Goal: Information Seeking & Learning: Learn about a topic

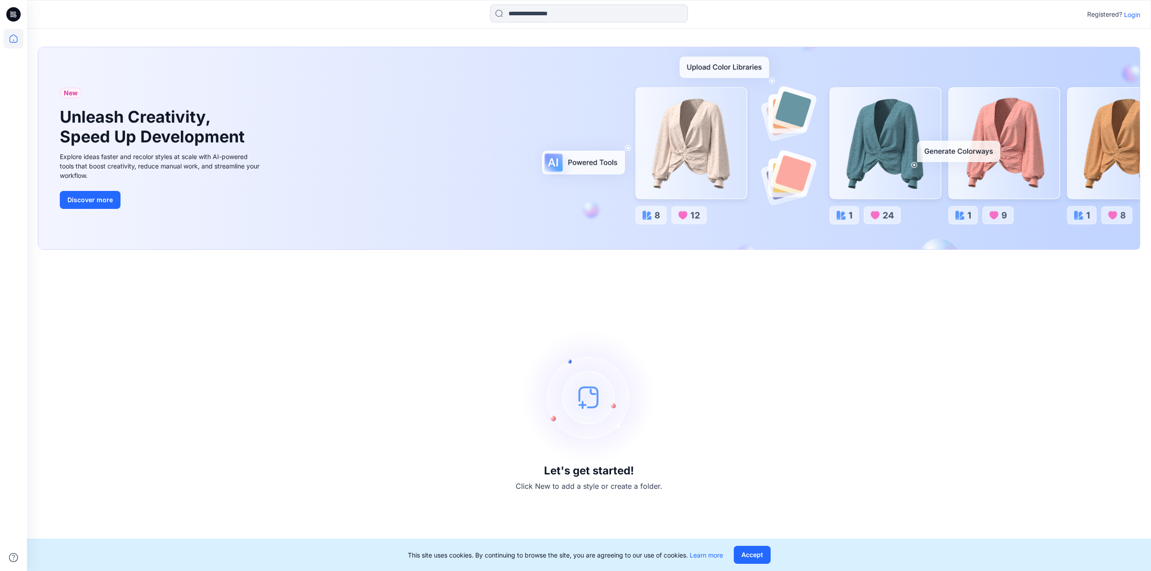
click at [1129, 14] on p "Login" at bounding box center [1132, 14] width 16 height 9
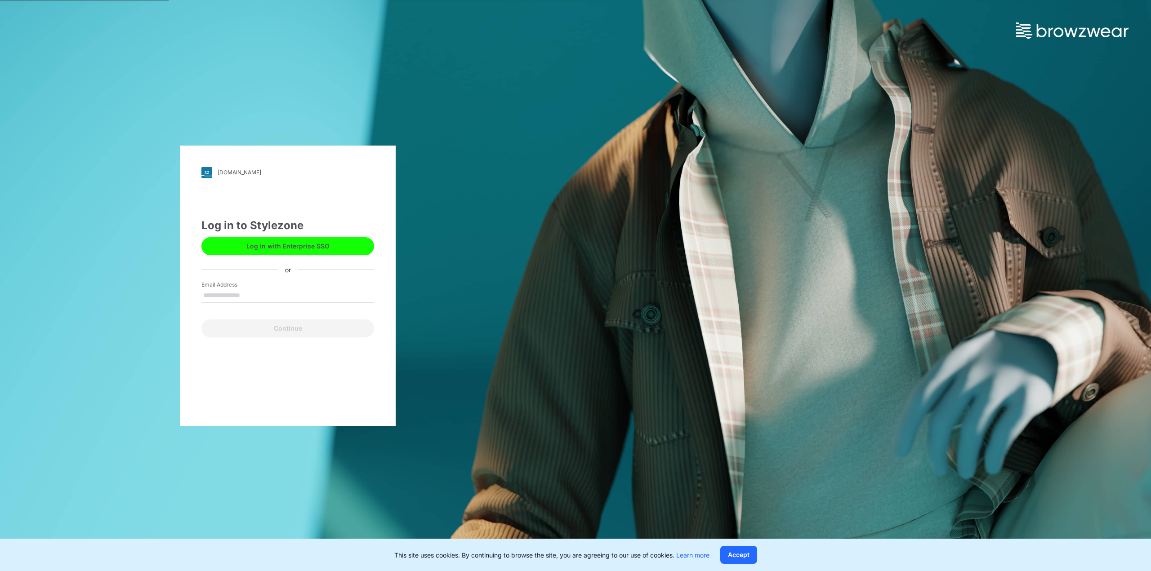
click at [250, 295] on input "Email Address" at bounding box center [287, 295] width 173 height 13
type input "**********"
click at [273, 324] on button "Continue" at bounding box center [287, 329] width 173 height 18
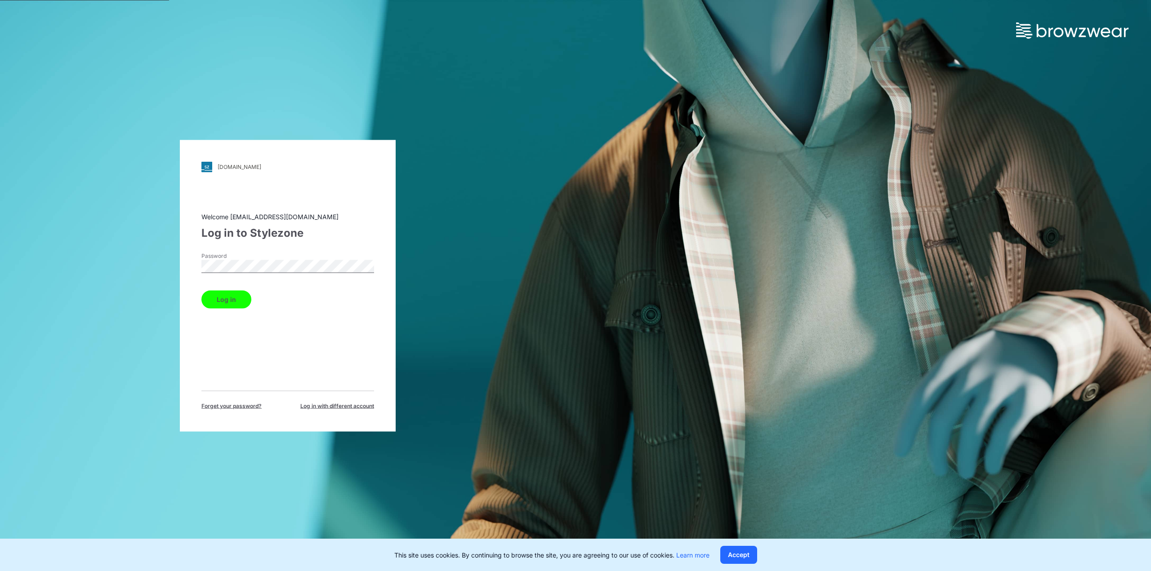
click at [222, 296] on button "Log in" at bounding box center [226, 299] width 50 height 18
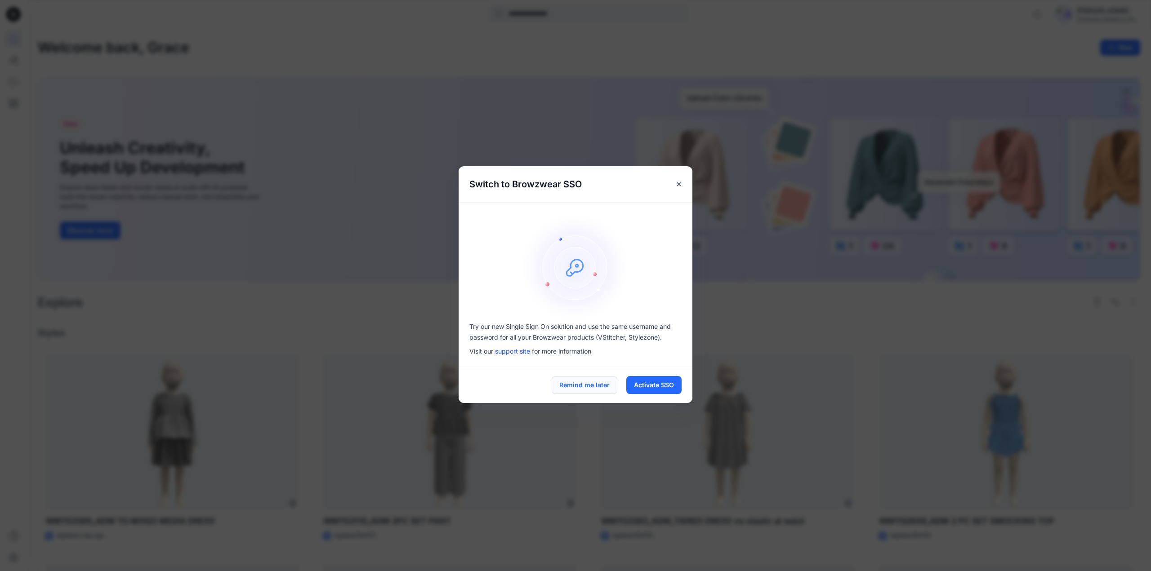
click at [580, 383] on button "Remind me later" at bounding box center [584, 385] width 66 height 18
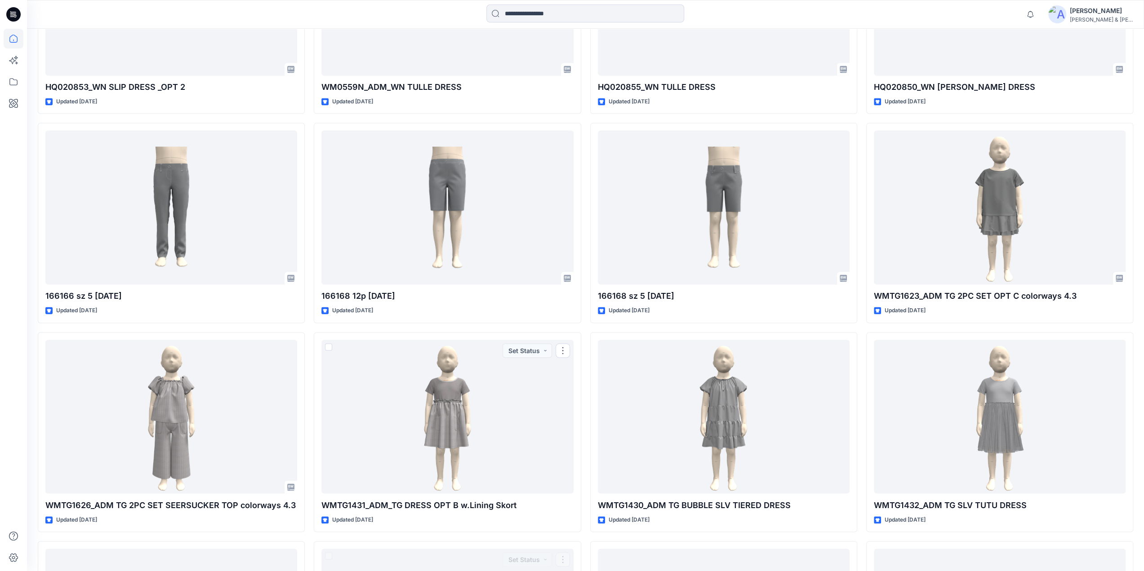
scroll to position [5451, 0]
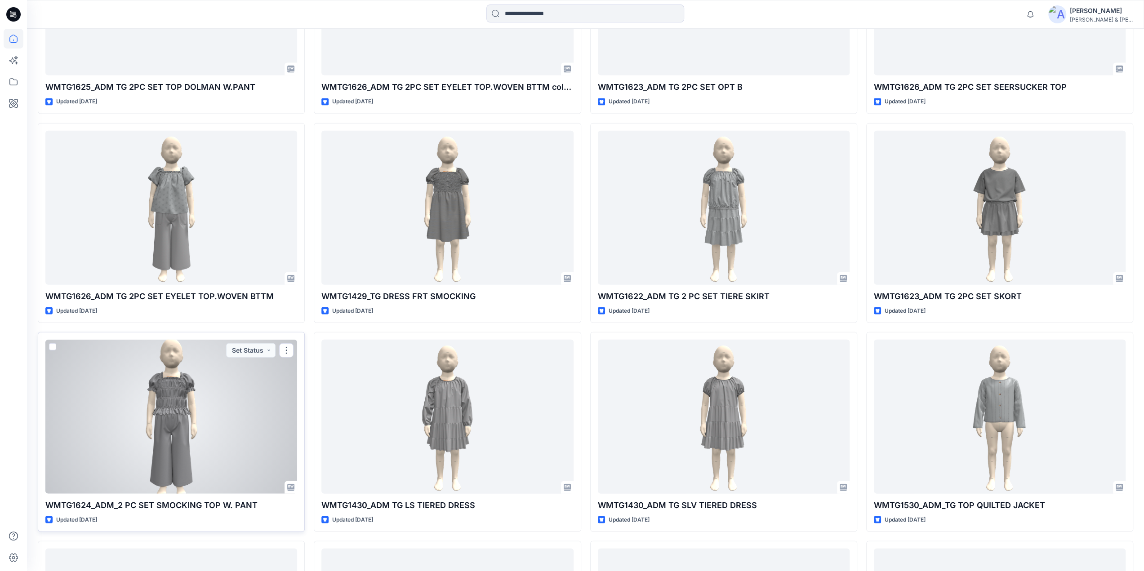
click at [184, 388] on div at bounding box center [171, 417] width 252 height 154
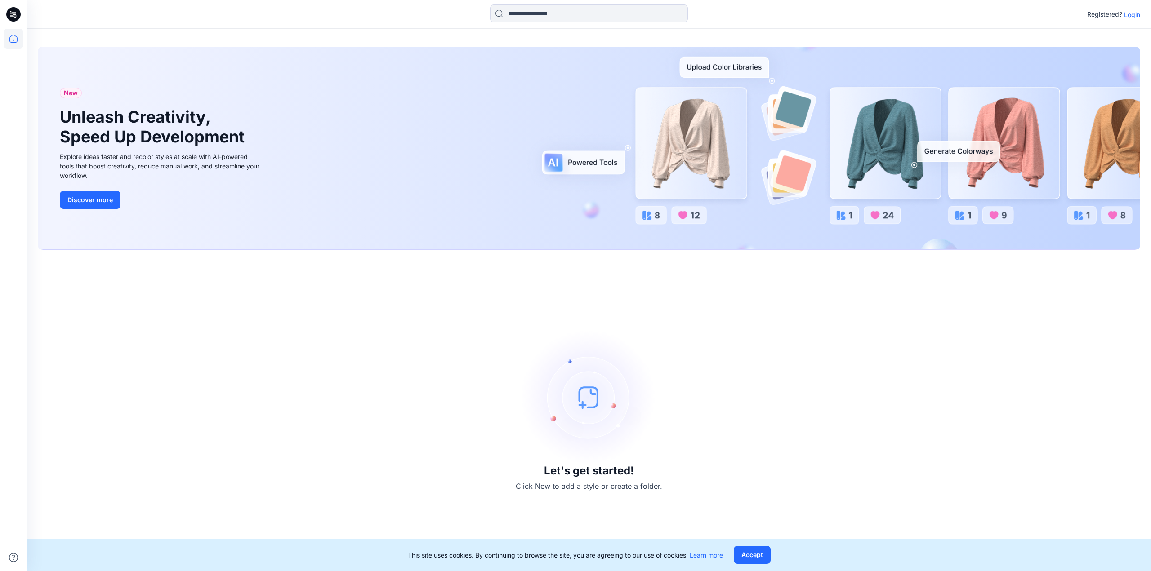
click at [1131, 15] on p "Login" at bounding box center [1132, 14] width 16 height 9
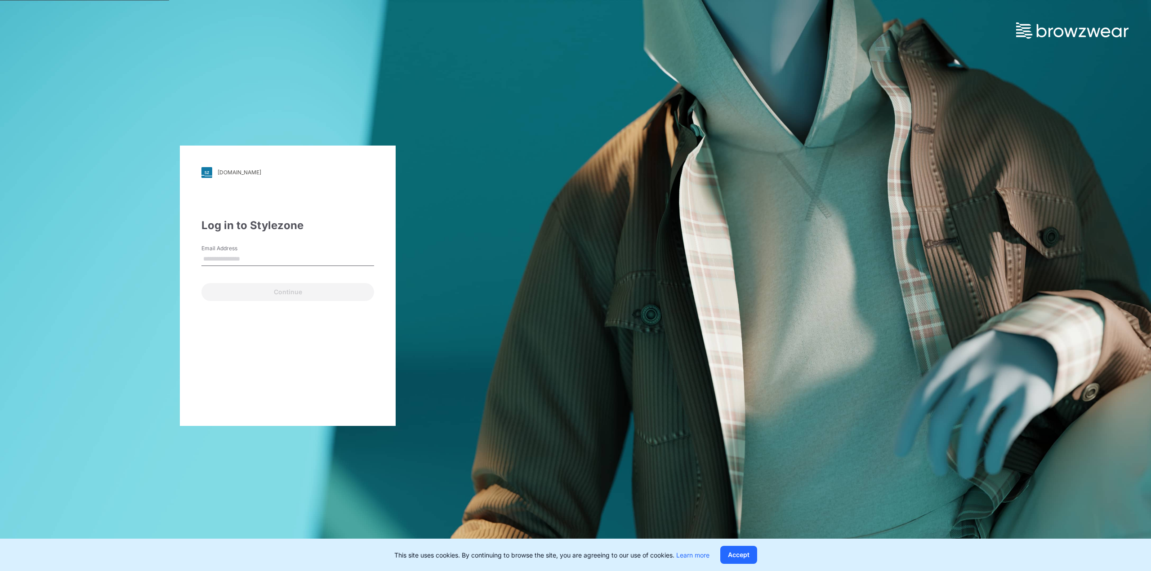
type input "**********"
click at [256, 298] on button "Continue" at bounding box center [287, 292] width 173 height 18
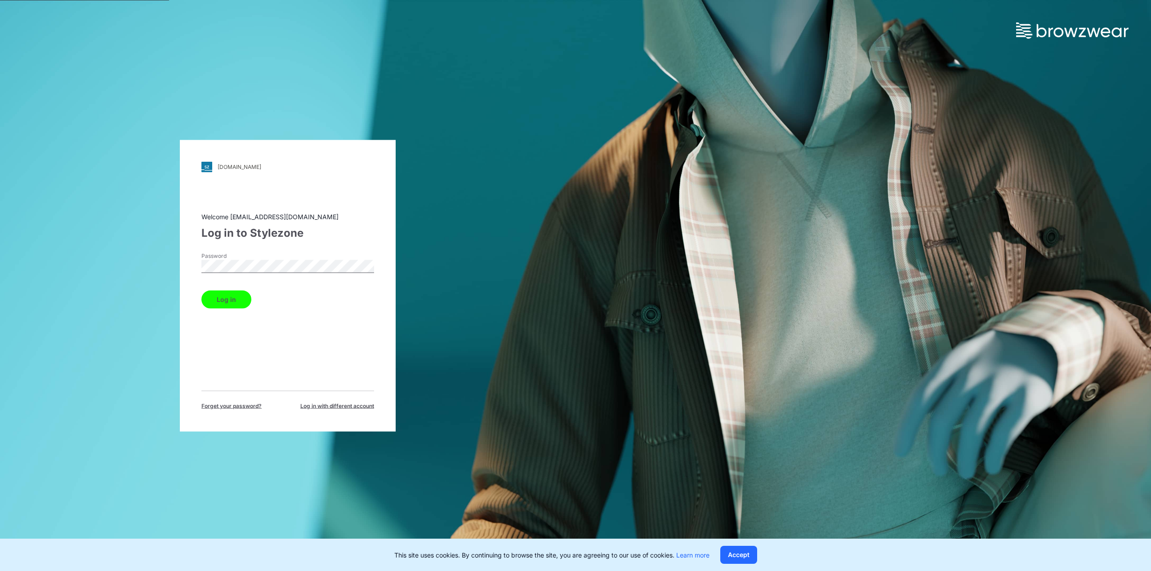
click at [226, 298] on button "Log in" at bounding box center [226, 299] width 50 height 18
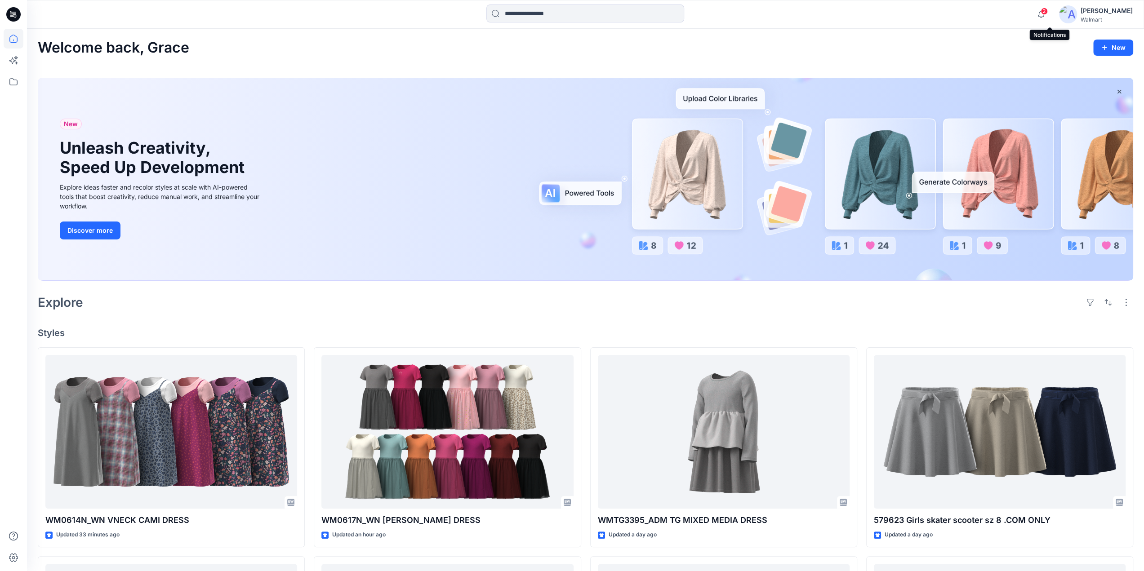
click at [1048, 13] on span "2" at bounding box center [1043, 11] width 7 height 7
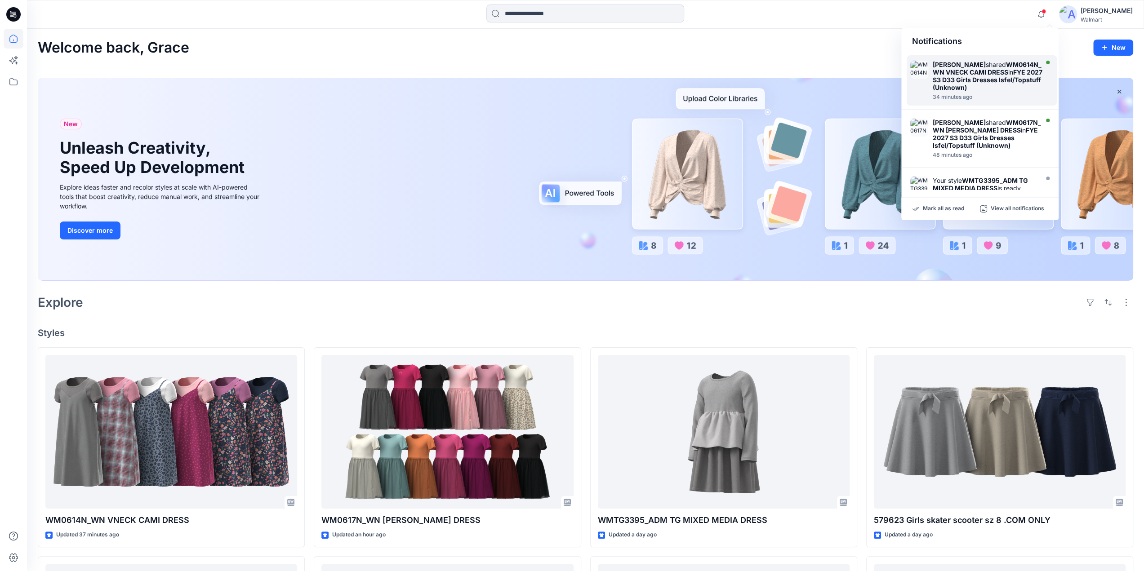
click at [967, 88] on strong "FYE 2027 S3 D33 Girls Dresses Isfel/Topstuff (Unknown)" at bounding box center [988, 79] width 110 height 23
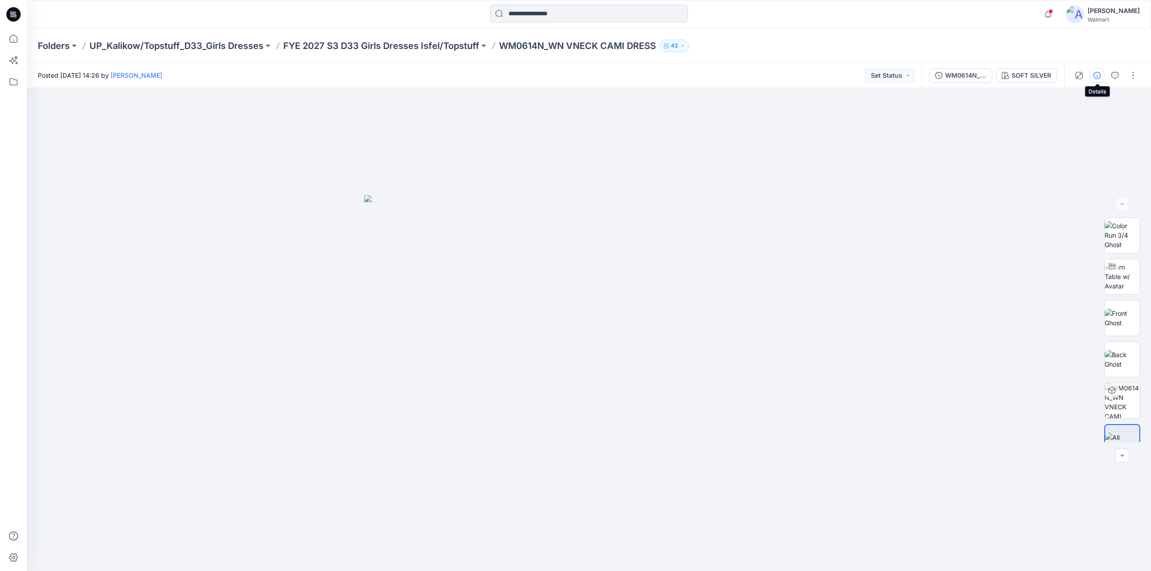
click at [1094, 75] on icon "button" at bounding box center [1096, 75] width 7 height 7
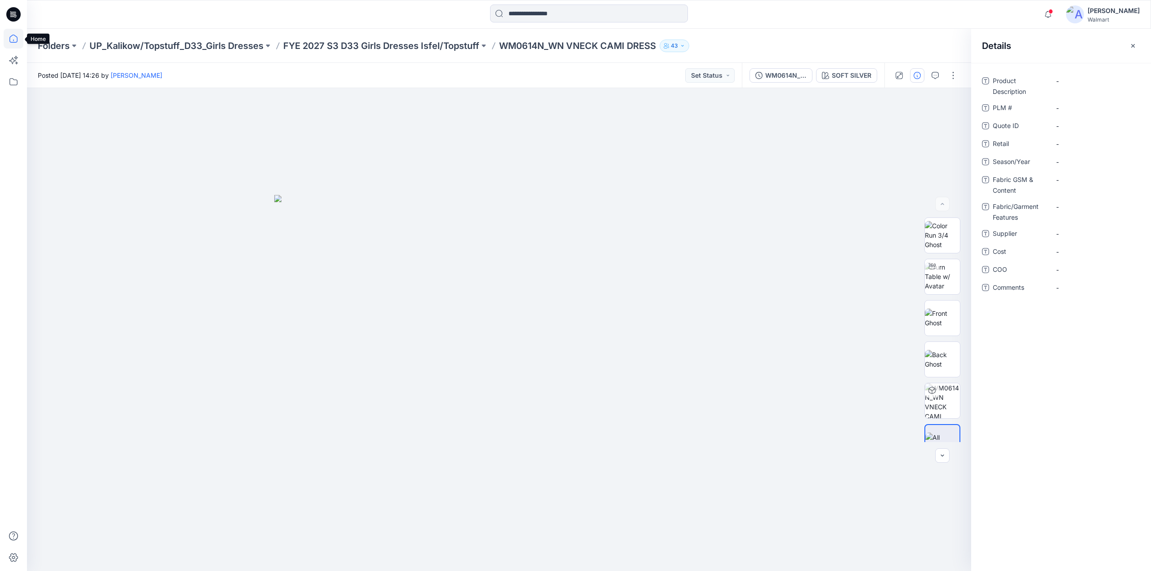
click at [11, 40] on icon at bounding box center [14, 39] width 20 height 20
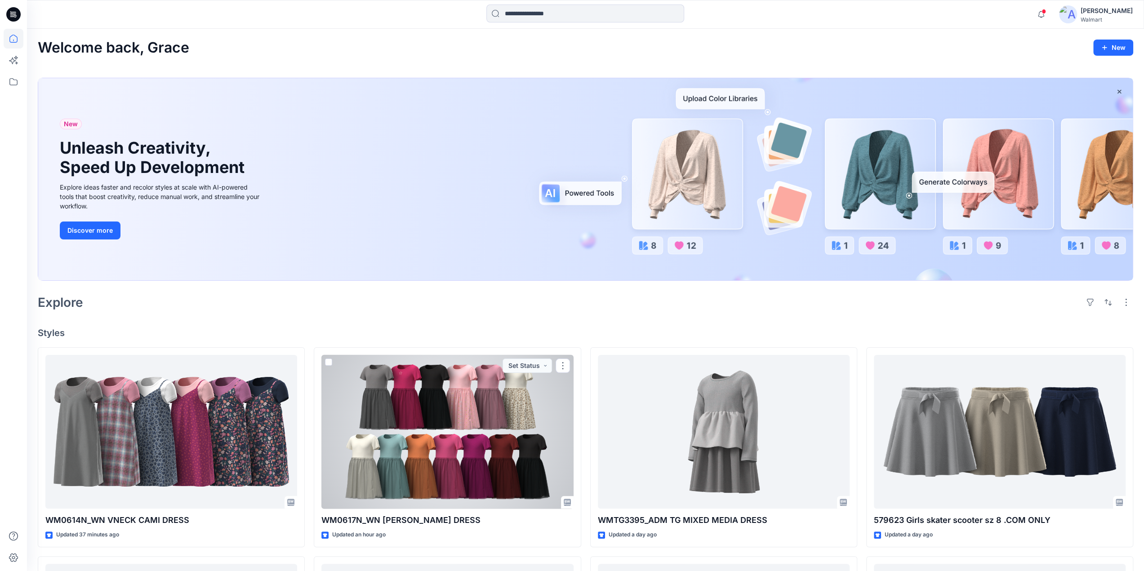
scroll to position [644, 0]
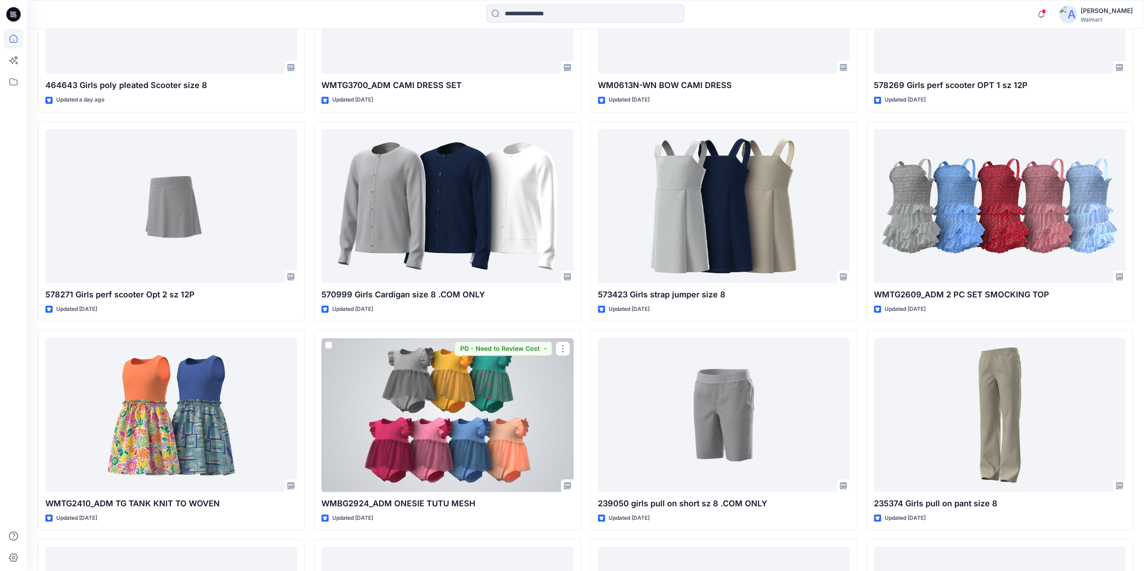
click at [457, 403] on div at bounding box center [447, 415] width 252 height 154
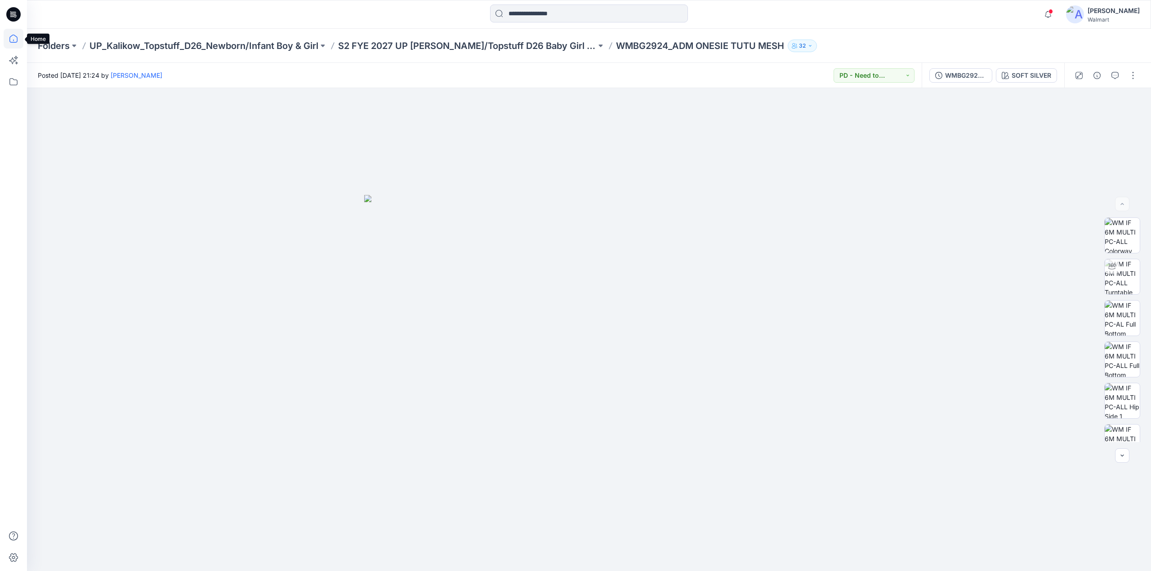
click at [14, 41] on icon at bounding box center [14, 39] width 20 height 20
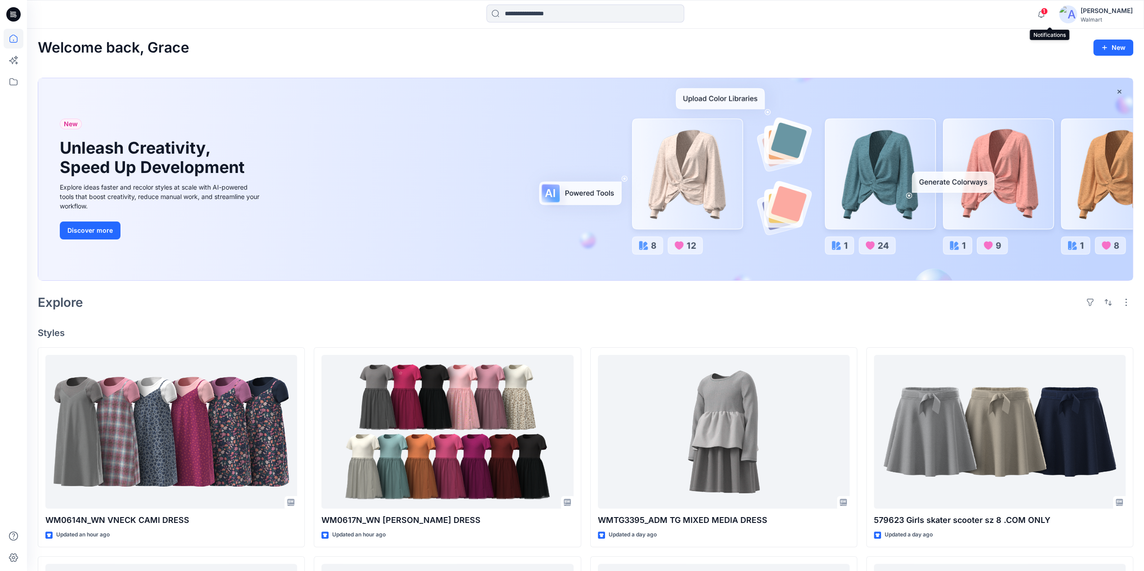
click at [1048, 14] on span "1" at bounding box center [1043, 11] width 7 height 7
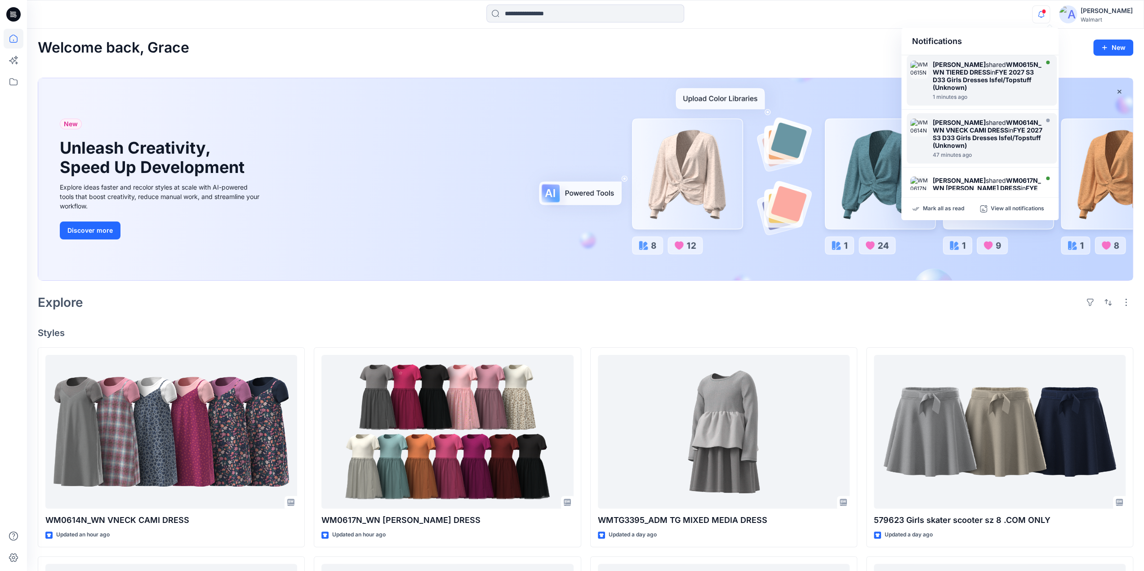
click at [991, 67] on div "Orieta Espinoza shared WM0615N_WN TIERED DRESS in FYE 2027 S3 D33 Girls Dresses…" at bounding box center [988, 76] width 111 height 31
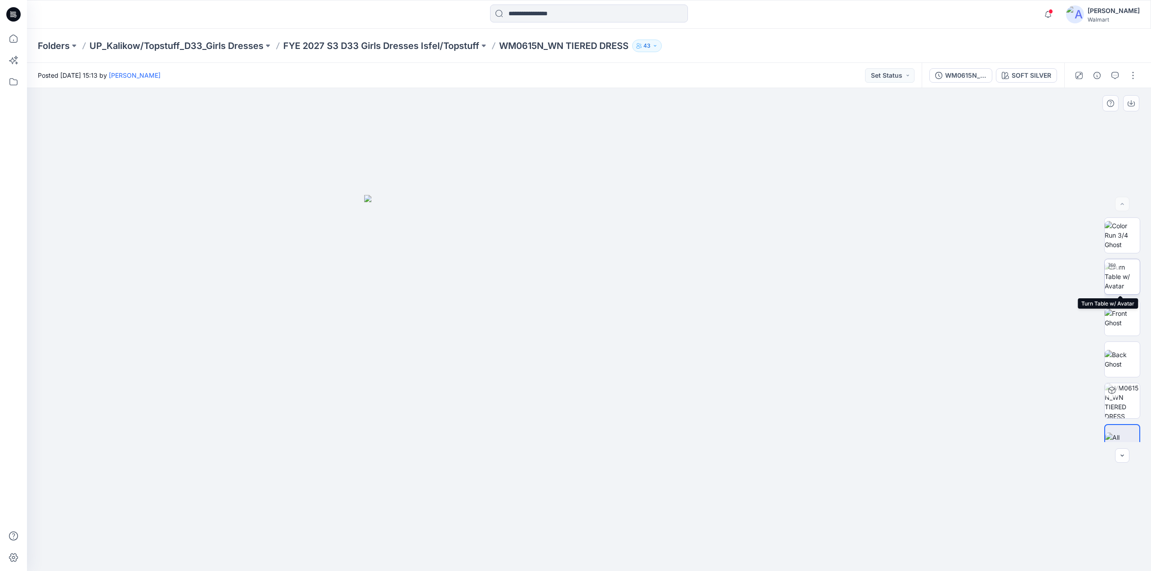
click at [1119, 277] on img at bounding box center [1121, 276] width 35 height 28
drag, startPoint x: 593, startPoint y: 560, endPoint x: 608, endPoint y: 535, distance: 29.2
click at [608, 535] on icon at bounding box center [590, 545] width 272 height 34
click at [368, 44] on p "FYE 2027 S3 D33 Girls Dresses Isfel/Topstuff" at bounding box center [381, 46] width 196 height 13
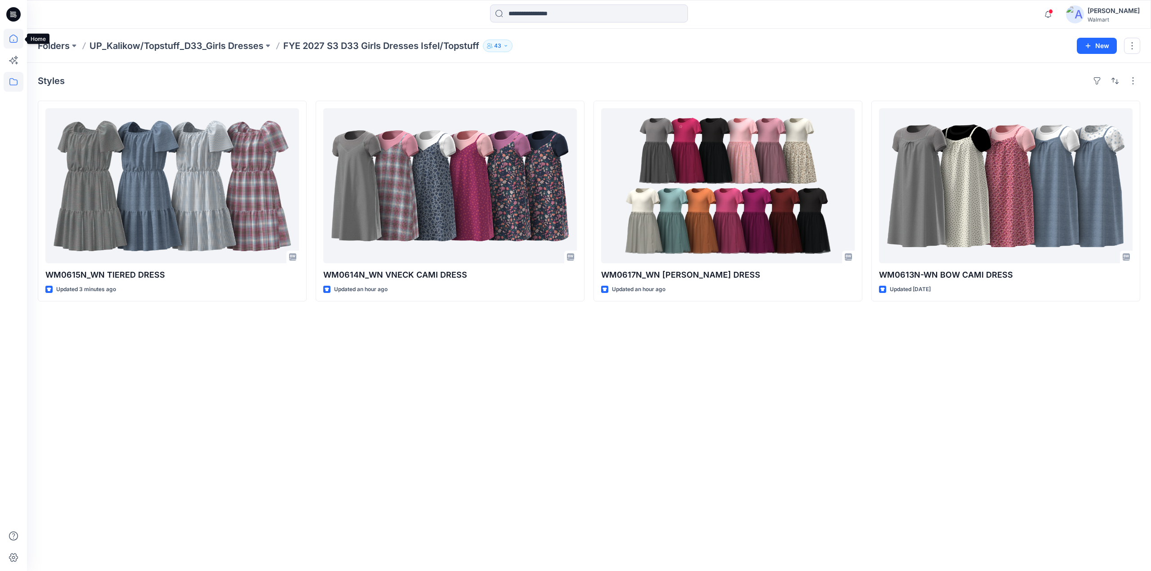
click at [14, 35] on icon at bounding box center [13, 39] width 8 height 8
